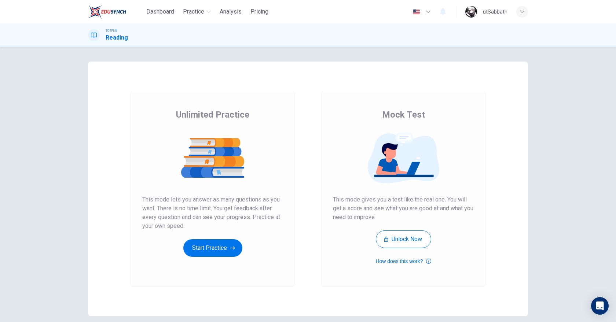
scroll to position [32, 0]
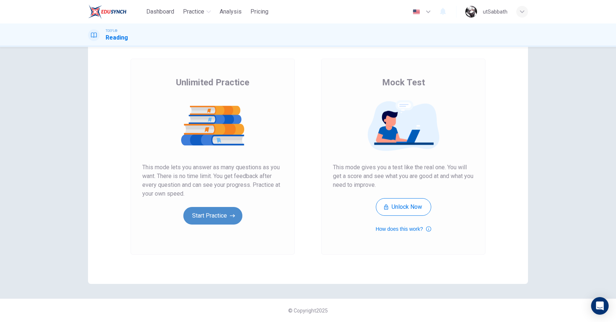
click at [202, 220] on button "Start Practice" at bounding box center [212, 216] width 59 height 18
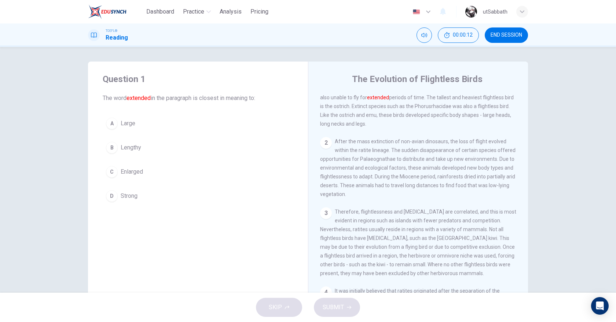
scroll to position [0, 0]
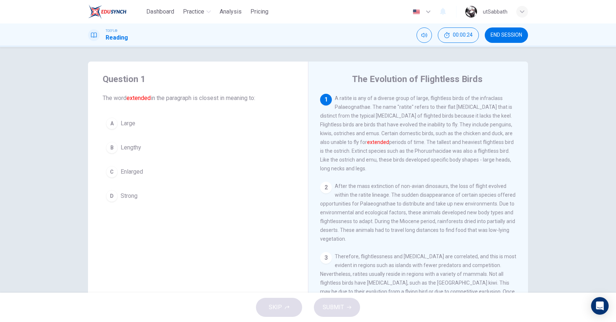
click at [149, 149] on button "B Lengthy" at bounding box center [198, 148] width 191 height 18
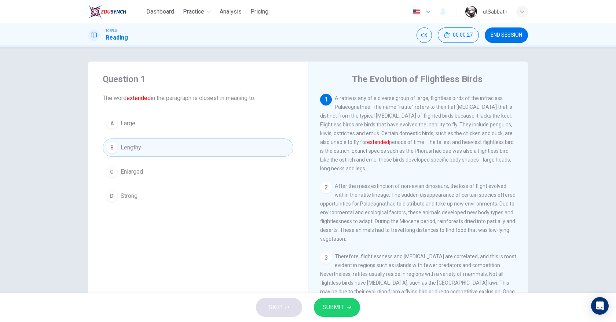
click at [325, 306] on span "SUBMIT" at bounding box center [333, 308] width 21 height 10
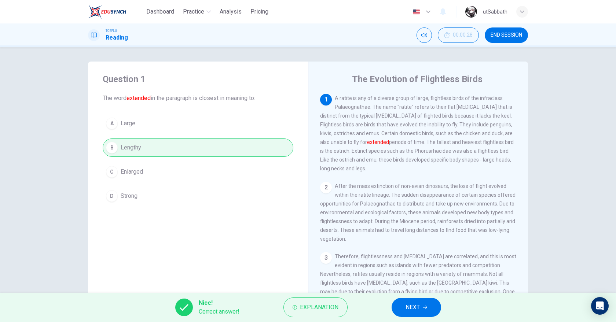
scroll to position [88, 0]
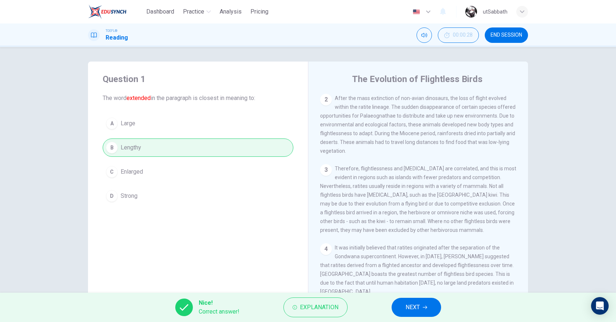
click at [404, 308] on button "NEXT" at bounding box center [417, 307] width 50 height 19
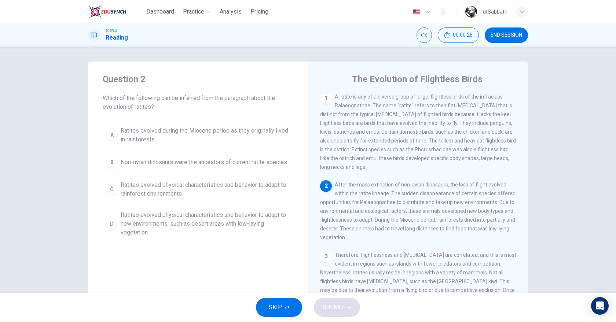
scroll to position [0, 0]
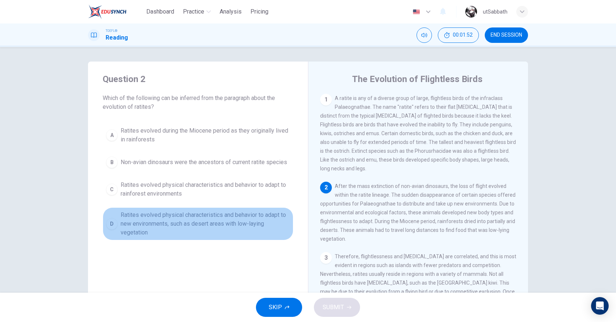
click at [193, 227] on span "Ratites evolved physical characteristics and behavior to adapt to new environme…" at bounding box center [205, 224] width 169 height 26
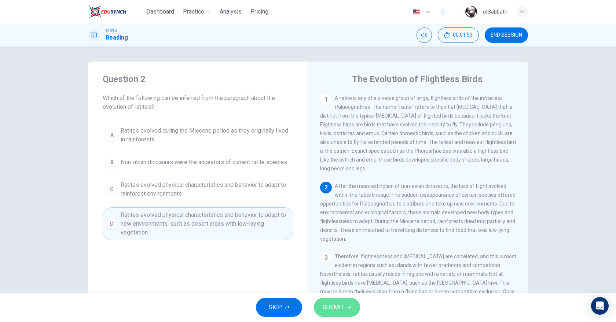
click at [340, 315] on button "SUBMIT" at bounding box center [337, 307] width 46 height 19
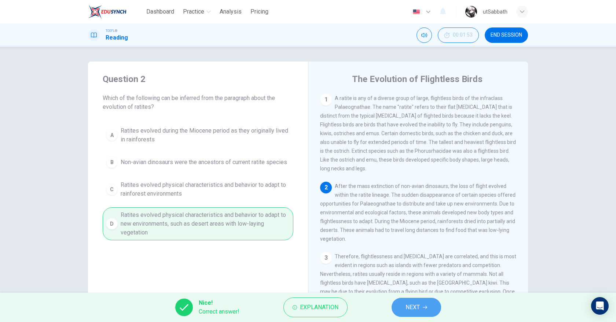
click at [420, 311] on span "NEXT" at bounding box center [413, 308] width 14 height 10
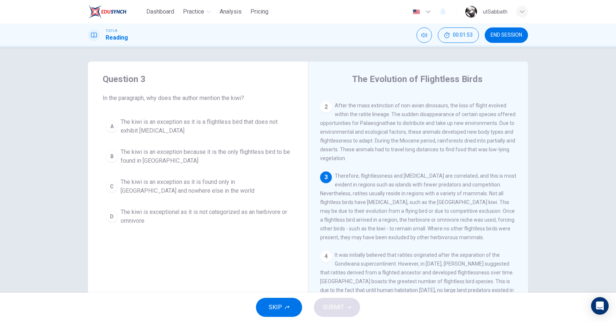
scroll to position [91, 0]
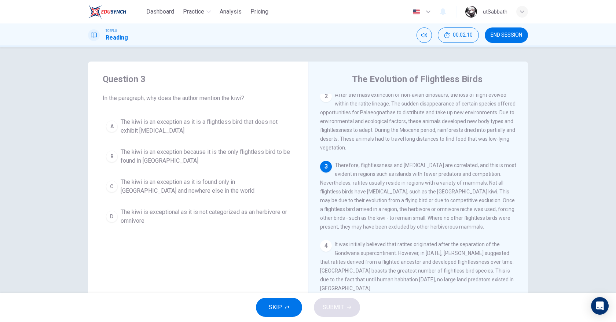
drag, startPoint x: 362, startPoint y: 183, endPoint x: 350, endPoint y: 183, distance: 11.4
click at [350, 183] on span "Therefore, flightlessness and [MEDICAL_DATA] are correlated, and this is most e…" at bounding box center [418, 195] width 196 height 67
drag, startPoint x: 351, startPoint y: 183, endPoint x: 366, endPoint y: 183, distance: 14.7
click at [364, 183] on span "Therefore, flightlessness and [MEDICAL_DATA] are correlated, and this is most e…" at bounding box center [418, 195] width 196 height 67
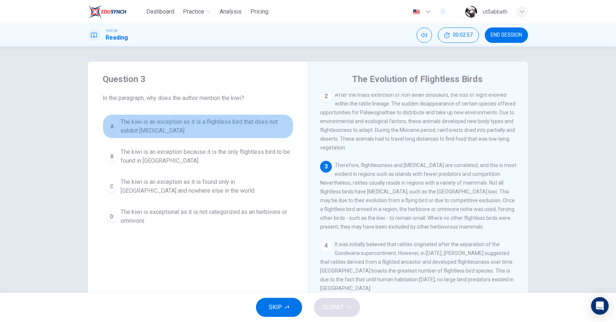
click at [194, 125] on span "The kiwi is an exception as it is a flightless bird that does not exhibit [MEDI…" at bounding box center [205, 127] width 169 height 18
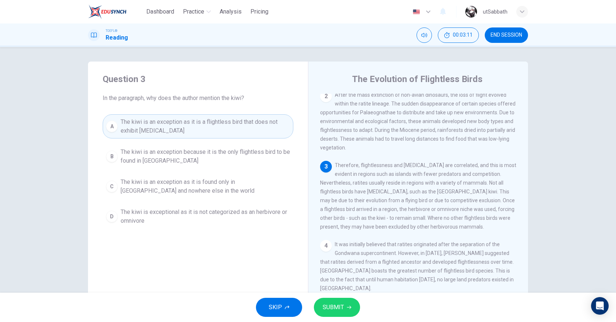
click at [348, 309] on icon "button" at bounding box center [349, 308] width 4 height 4
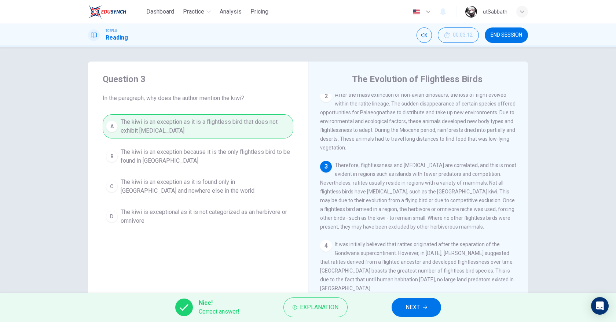
click at [424, 312] on button "NEXT" at bounding box center [417, 307] width 50 height 19
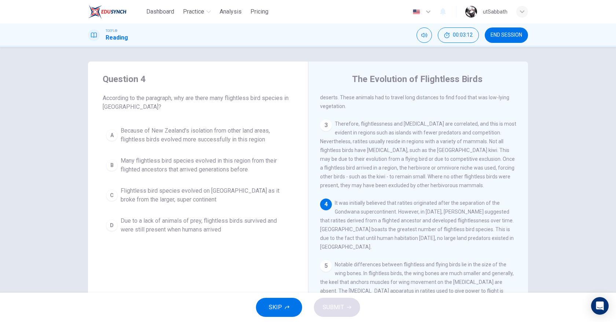
scroll to position [132, 0]
click at [175, 223] on span "Due to a lack of animals of prey, flightless birds survived and were still pres…" at bounding box center [205, 226] width 169 height 18
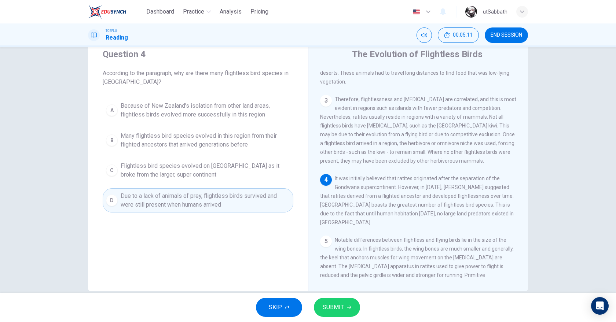
scroll to position [38, 0]
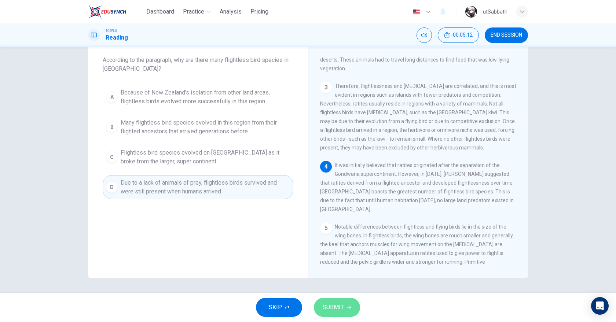
click at [347, 315] on button "SUBMIT" at bounding box center [337, 307] width 46 height 19
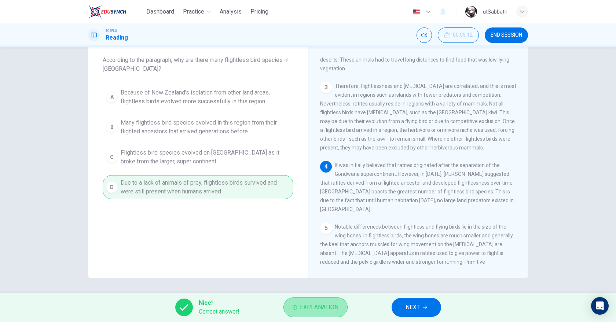
click at [346, 312] on button "Explanation" at bounding box center [316, 308] width 64 height 20
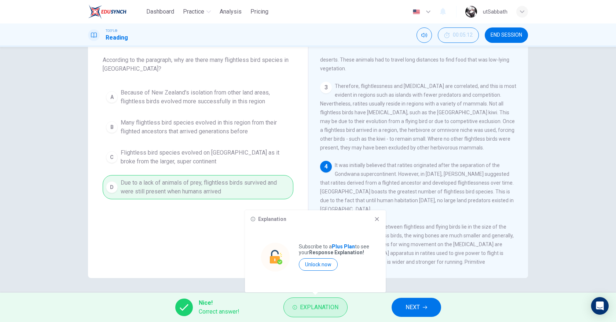
click at [346, 312] on button "Explanation" at bounding box center [316, 308] width 64 height 20
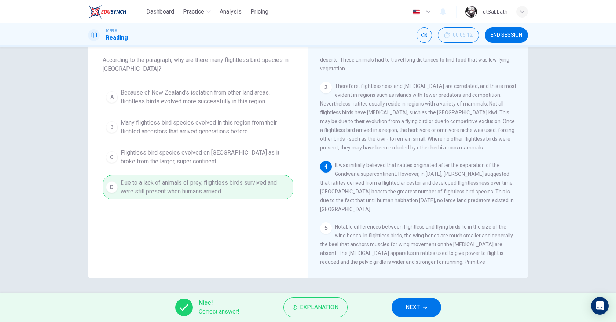
click at [410, 306] on span "NEXT" at bounding box center [413, 308] width 14 height 10
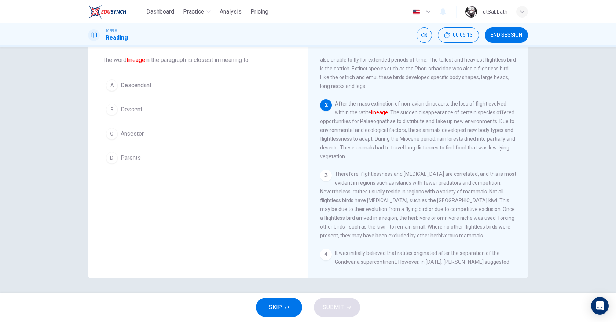
scroll to position [44, 0]
click at [151, 135] on button "C Ancestor" at bounding box center [198, 134] width 191 height 18
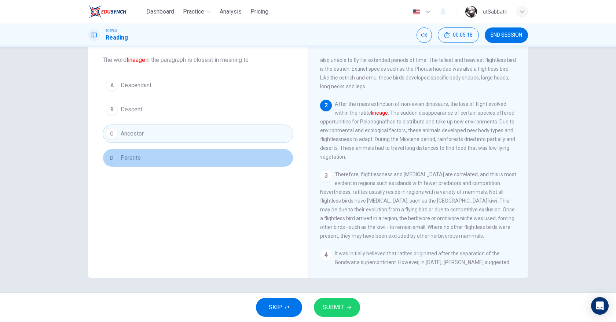
click at [148, 156] on button "D Parents" at bounding box center [198, 158] width 191 height 18
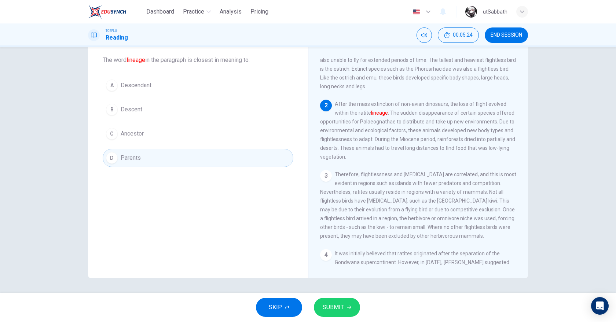
click at [343, 306] on span "SUBMIT" at bounding box center [333, 308] width 21 height 10
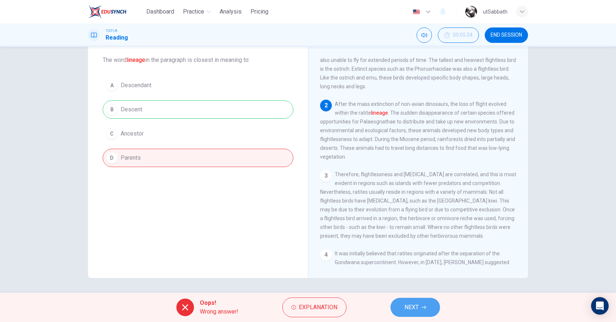
click at [403, 304] on button "NEXT" at bounding box center [416, 307] width 50 height 19
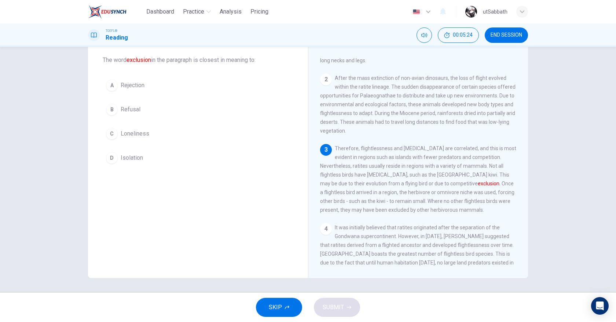
scroll to position [91, 0]
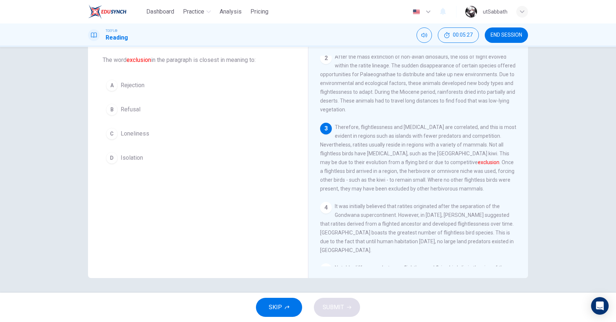
click at [188, 153] on button "D Isolation" at bounding box center [198, 158] width 191 height 18
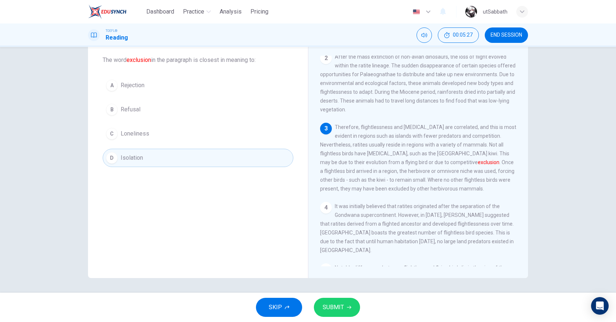
click at [325, 307] on span "SUBMIT" at bounding box center [333, 308] width 21 height 10
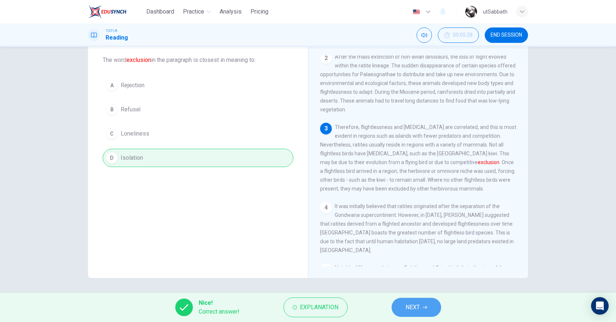
click at [400, 308] on button "NEXT" at bounding box center [417, 307] width 50 height 19
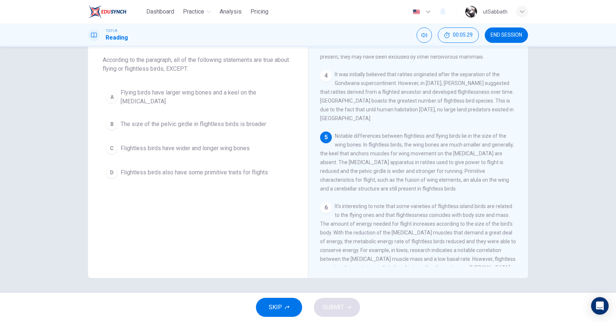
scroll to position [0, 0]
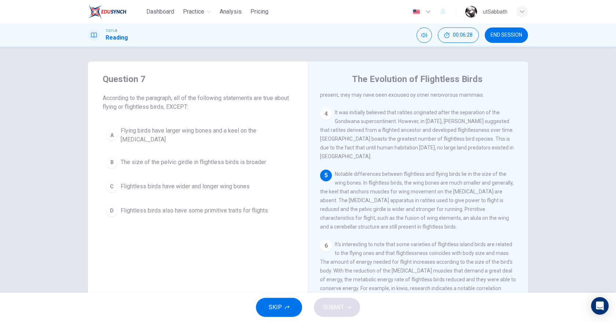
click at [224, 125] on button "A Flying birds have larger wing bones and a keel on the [MEDICAL_DATA]" at bounding box center [198, 135] width 191 height 24
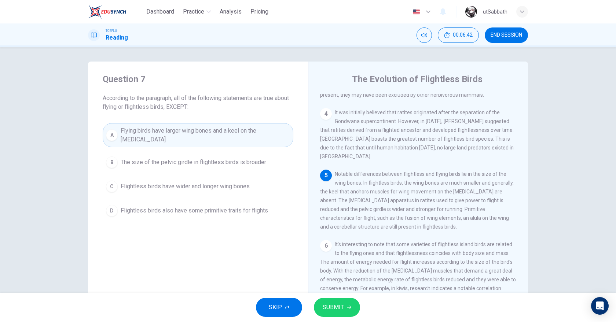
click at [327, 308] on span "SUBMIT" at bounding box center [333, 308] width 21 height 10
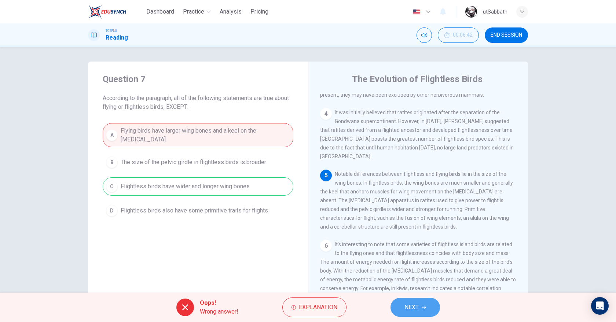
click at [417, 304] on span "NEXT" at bounding box center [412, 308] width 14 height 10
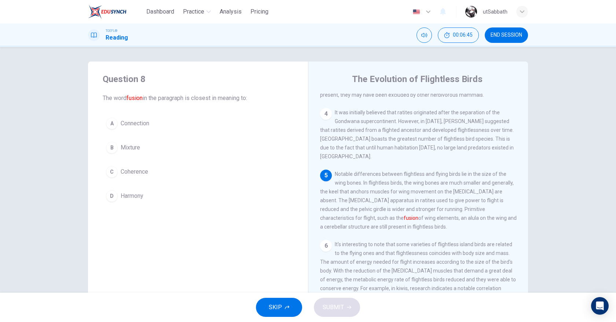
click at [211, 148] on button "B Mixture" at bounding box center [198, 148] width 191 height 18
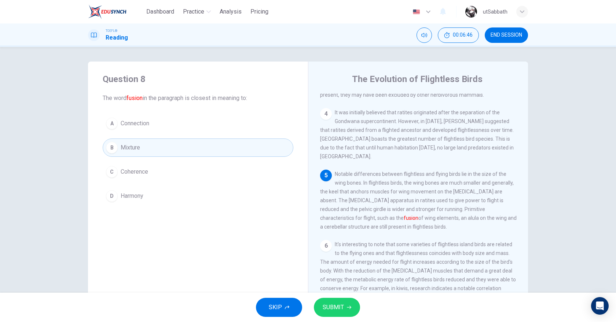
click at [337, 311] on span "SUBMIT" at bounding box center [333, 308] width 21 height 10
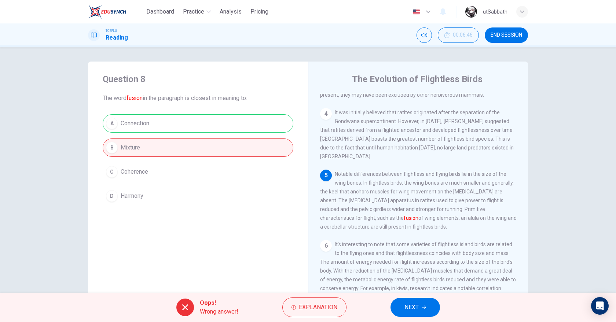
click at [421, 303] on button "NEXT" at bounding box center [416, 307] width 50 height 19
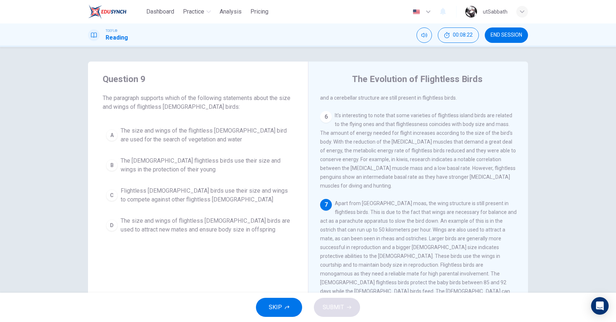
drag, startPoint x: 165, startPoint y: 98, endPoint x: 187, endPoint y: 96, distance: 21.7
click at [184, 96] on span "The paragraph supports which of the following statements about the size and win…" at bounding box center [198, 103] width 191 height 18
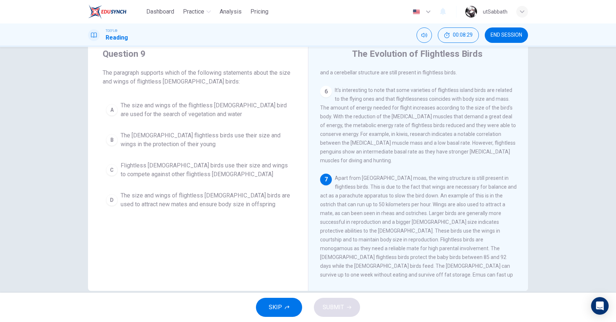
scroll to position [38, 0]
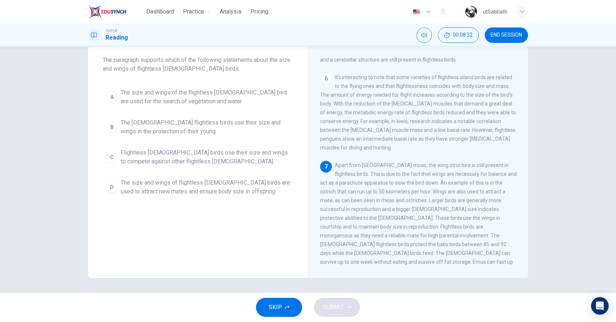
click at [165, 163] on span "Flightless [DEMOGRAPHIC_DATA] birds use their size and wings to compete against…" at bounding box center [205, 158] width 169 height 18
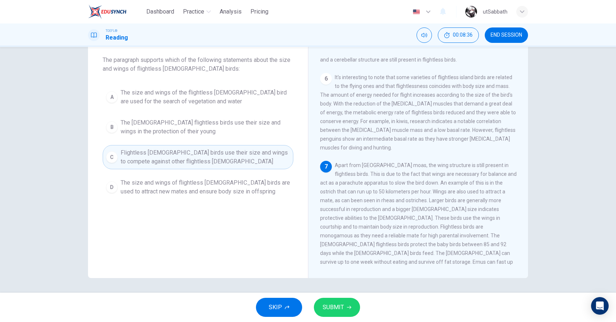
click at [162, 195] on span "The size and wings of flightless [DEMOGRAPHIC_DATA] birds are used to attract n…" at bounding box center [205, 188] width 169 height 18
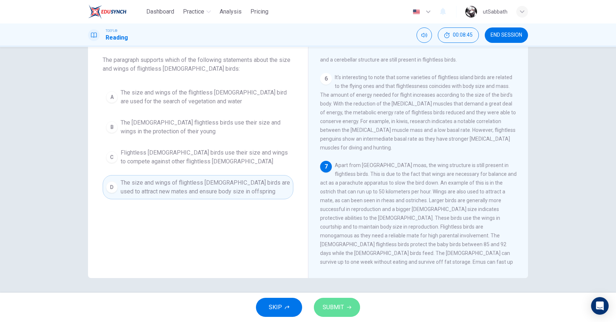
click at [330, 308] on span "SUBMIT" at bounding box center [333, 308] width 21 height 10
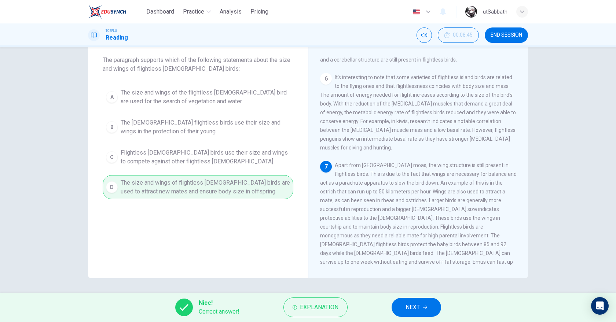
click at [404, 308] on button "NEXT" at bounding box center [417, 307] width 50 height 19
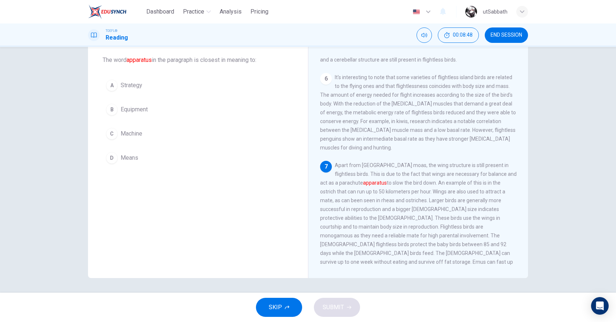
click at [148, 154] on button "D Means" at bounding box center [198, 158] width 191 height 18
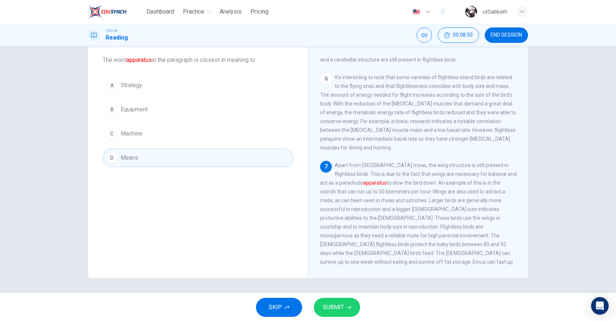
click at [157, 137] on button "C Machine" at bounding box center [198, 134] width 191 height 18
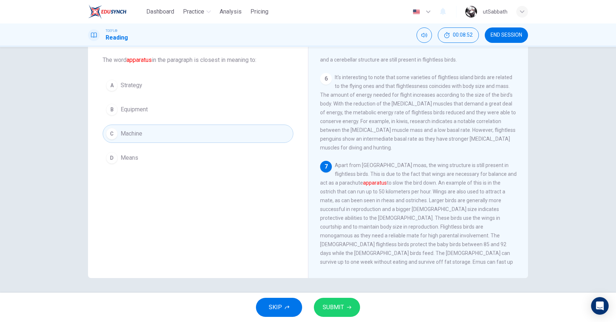
click at [128, 156] on span "Means" at bounding box center [130, 158] width 18 height 9
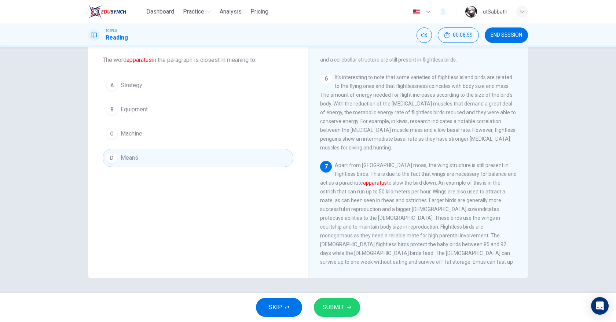
click at [336, 304] on span "SUBMIT" at bounding box center [333, 308] width 21 height 10
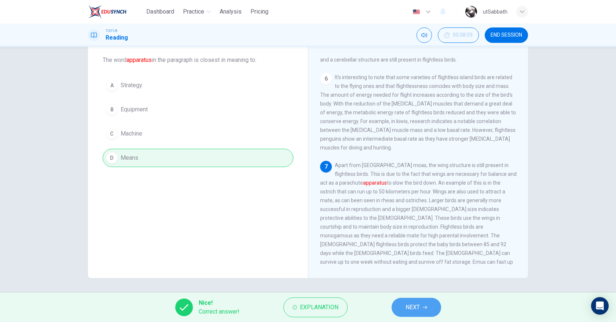
click at [402, 307] on button "NEXT" at bounding box center [417, 307] width 50 height 19
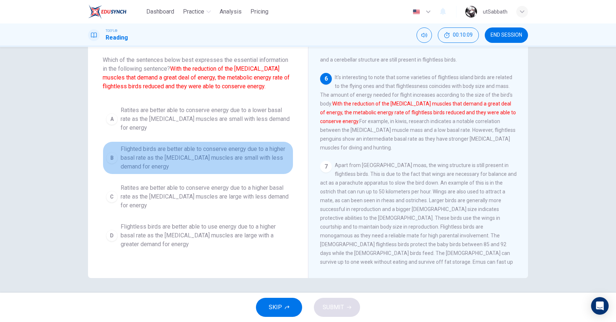
click at [245, 156] on span "Flighted birds are better able to conserve energy due to a higher basal rate as…" at bounding box center [205, 158] width 169 height 26
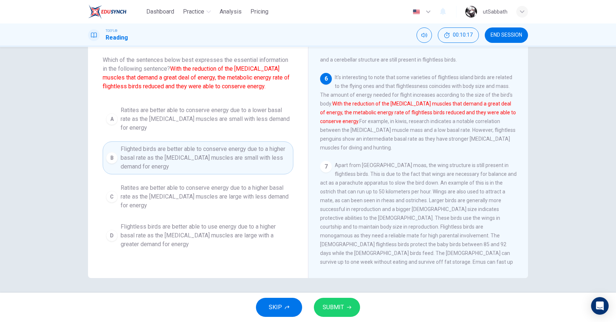
click at [335, 300] on button "SUBMIT" at bounding box center [337, 307] width 46 height 19
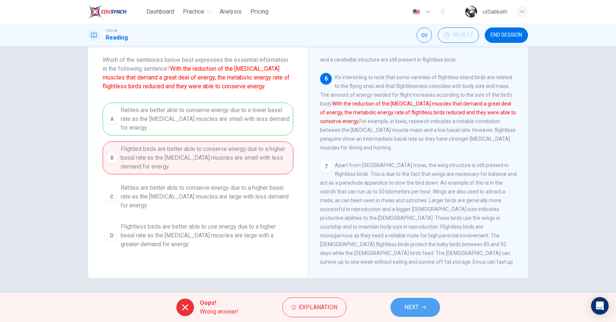
click at [430, 306] on button "NEXT" at bounding box center [416, 307] width 50 height 19
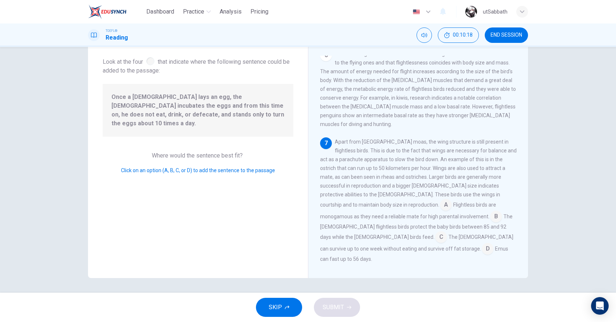
scroll to position [0, 0]
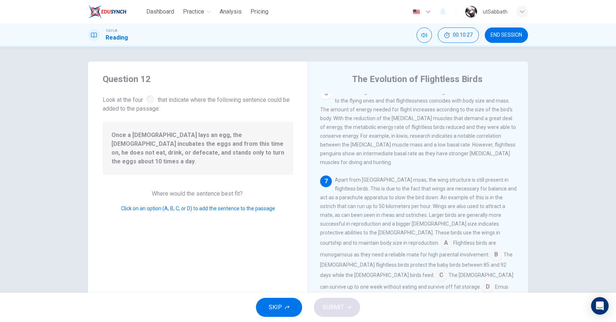
click at [149, 99] on div at bounding box center [150, 99] width 8 height 8
click at [189, 162] on div "Once a [DEMOGRAPHIC_DATA] lays an egg, the [DEMOGRAPHIC_DATA] incubates the egg…" at bounding box center [198, 148] width 191 height 53
click at [440, 245] on input at bounding box center [446, 244] width 12 height 12
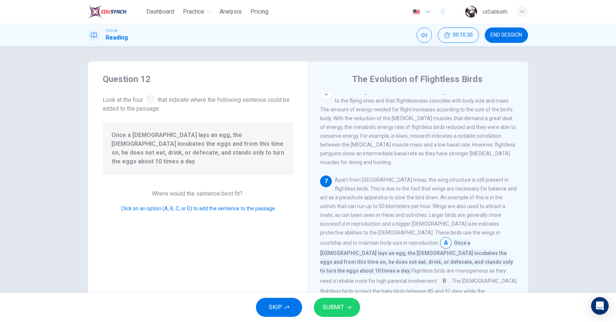
click at [440, 245] on input at bounding box center [446, 244] width 12 height 12
click at [336, 221] on span "Apart from [GEOGRAPHIC_DATA] moas, the wing structure is still present in fligh…" at bounding box center [418, 211] width 197 height 69
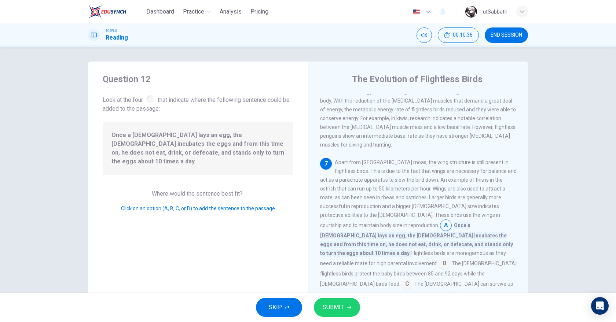
scroll to position [38, 0]
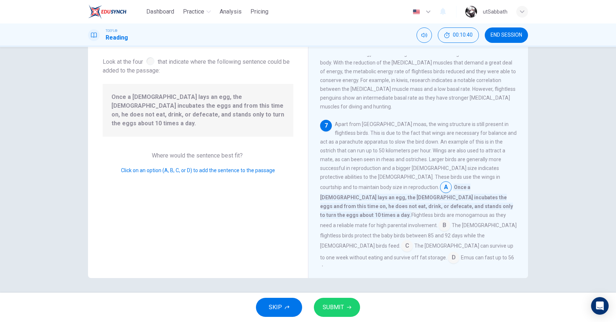
click at [439, 223] on input at bounding box center [445, 226] width 12 height 12
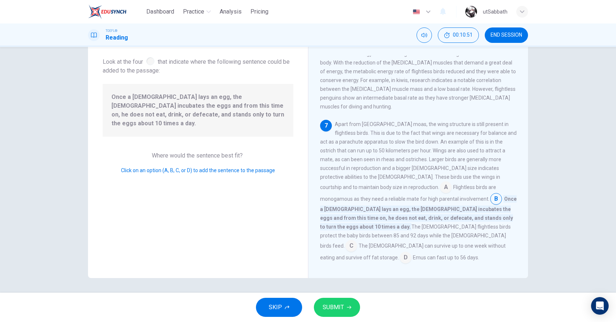
click at [461, 243] on span "The [DEMOGRAPHIC_DATA] can survive up to one week without eating and survive of…" at bounding box center [413, 252] width 186 height 18
click at [357, 241] on input at bounding box center [352, 247] width 12 height 12
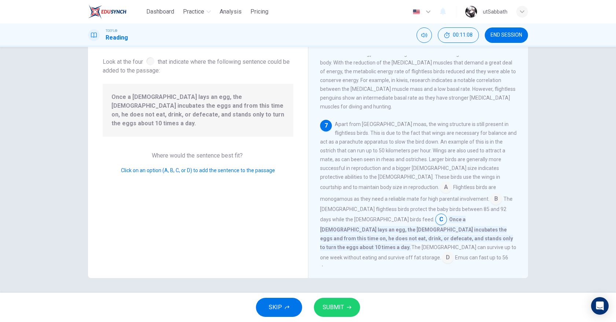
click at [490, 206] on input at bounding box center [496, 200] width 12 height 12
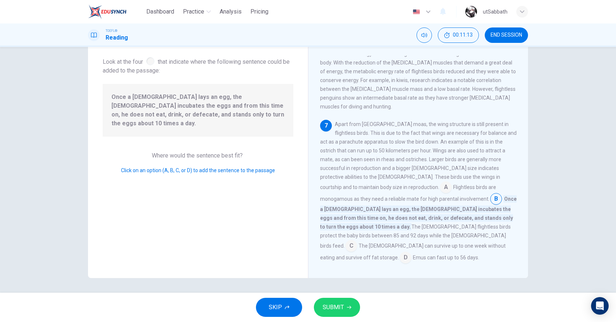
click at [412, 253] on input at bounding box center [406, 259] width 12 height 12
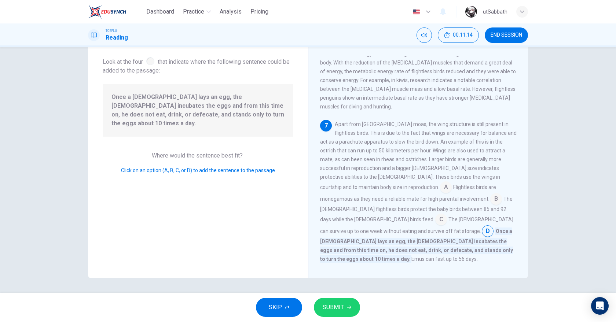
click at [490, 203] on input at bounding box center [496, 200] width 12 height 12
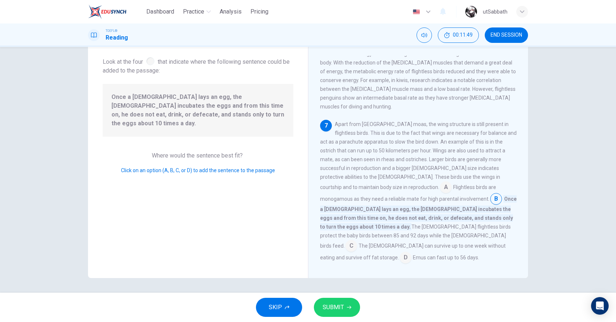
click at [357, 241] on input at bounding box center [352, 247] width 12 height 12
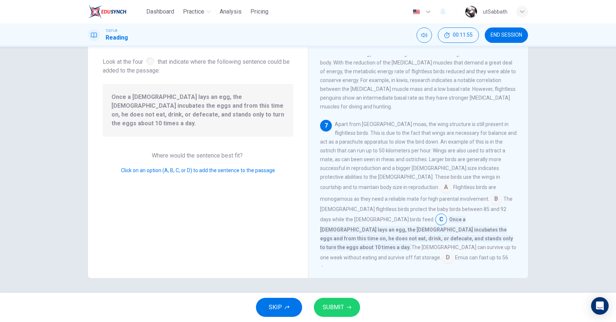
click at [345, 302] on button "SUBMIT" at bounding box center [337, 307] width 46 height 19
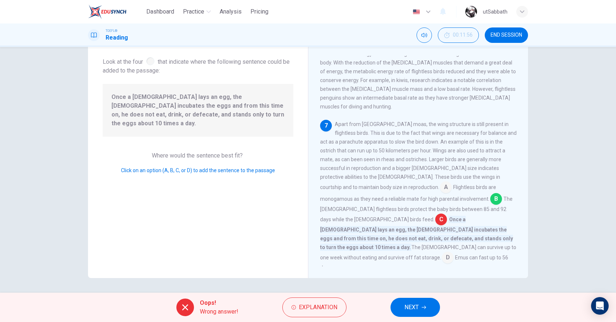
click at [400, 306] on button "NEXT" at bounding box center [416, 307] width 50 height 19
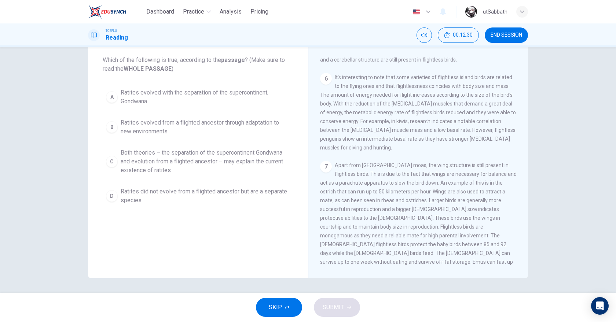
click at [500, 37] on span "END SESSION" at bounding box center [507, 35] width 32 height 6
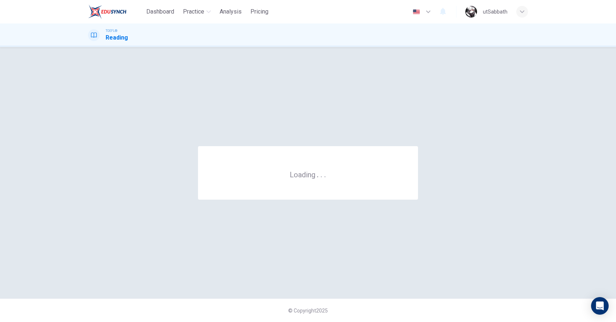
scroll to position [0, 0]
